Goal: Information Seeking & Learning: Check status

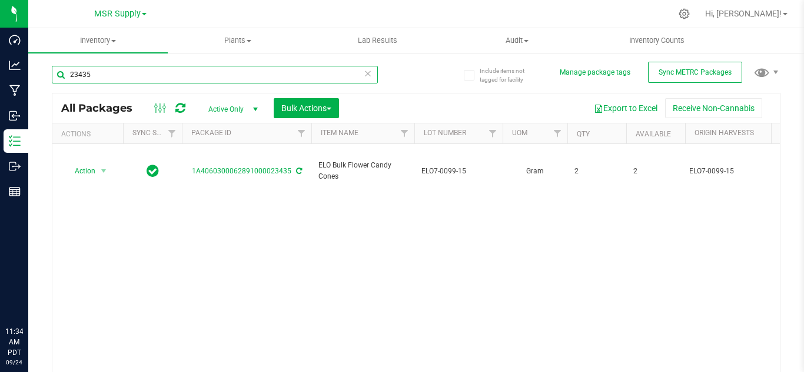
click at [115, 74] on input "23435" at bounding box center [215, 75] width 326 height 18
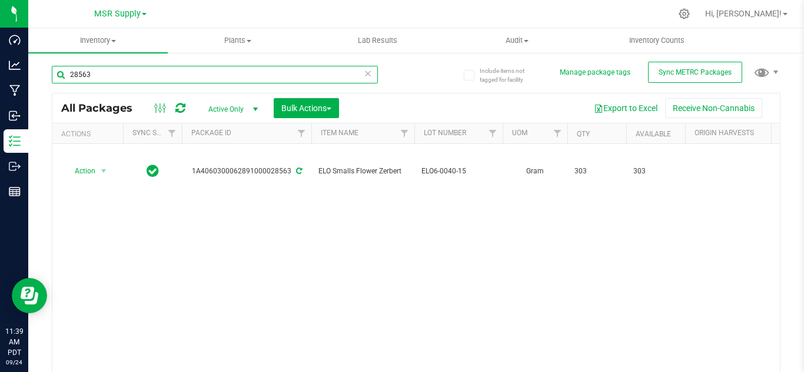
click at [78, 71] on input "28563" at bounding box center [215, 75] width 326 height 18
type input "28405"
